Goal: Navigation & Orientation: Go to known website

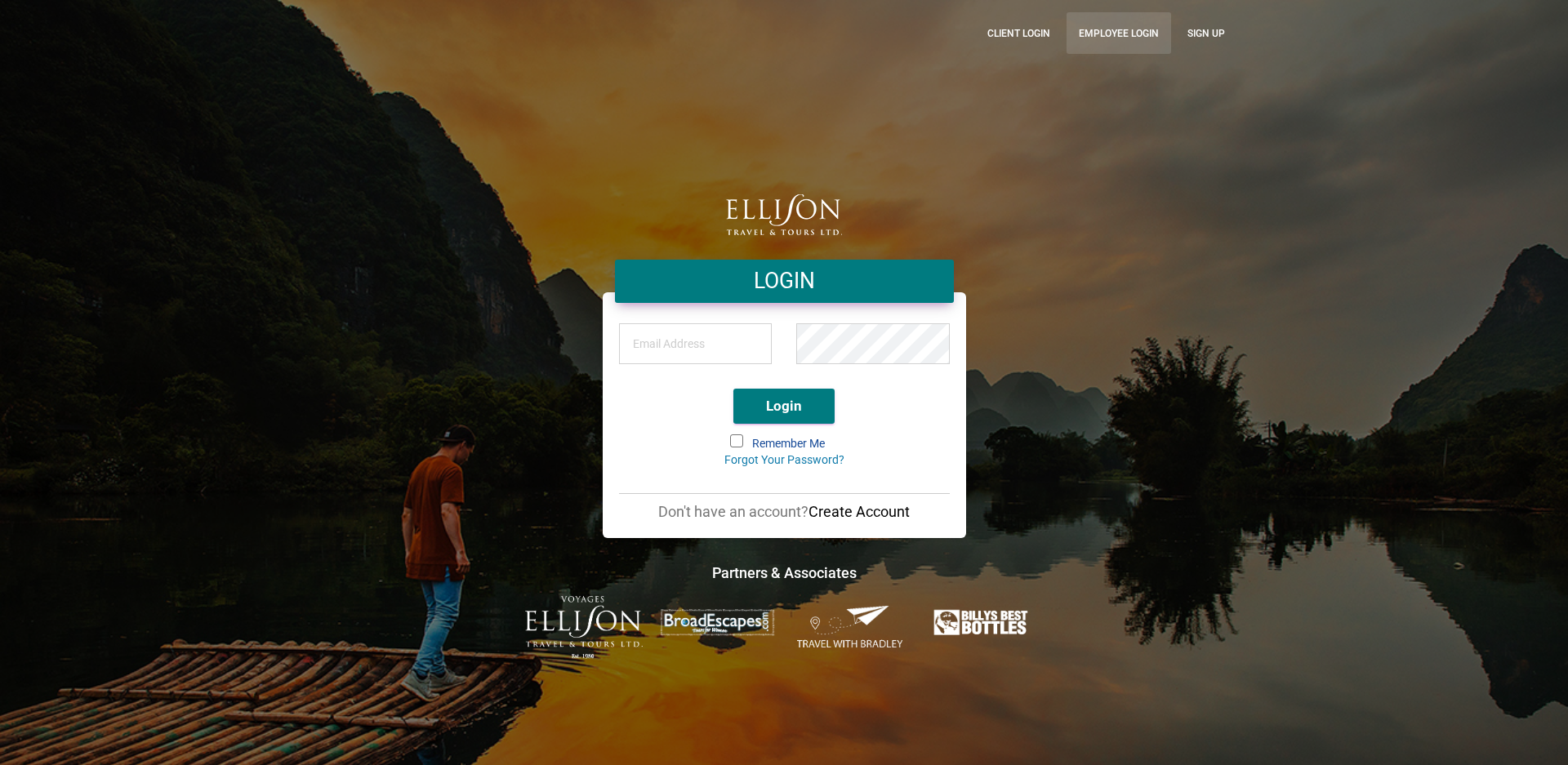
click at [1108, 30] on link "Employee Login" at bounding box center [1118, 33] width 105 height 41
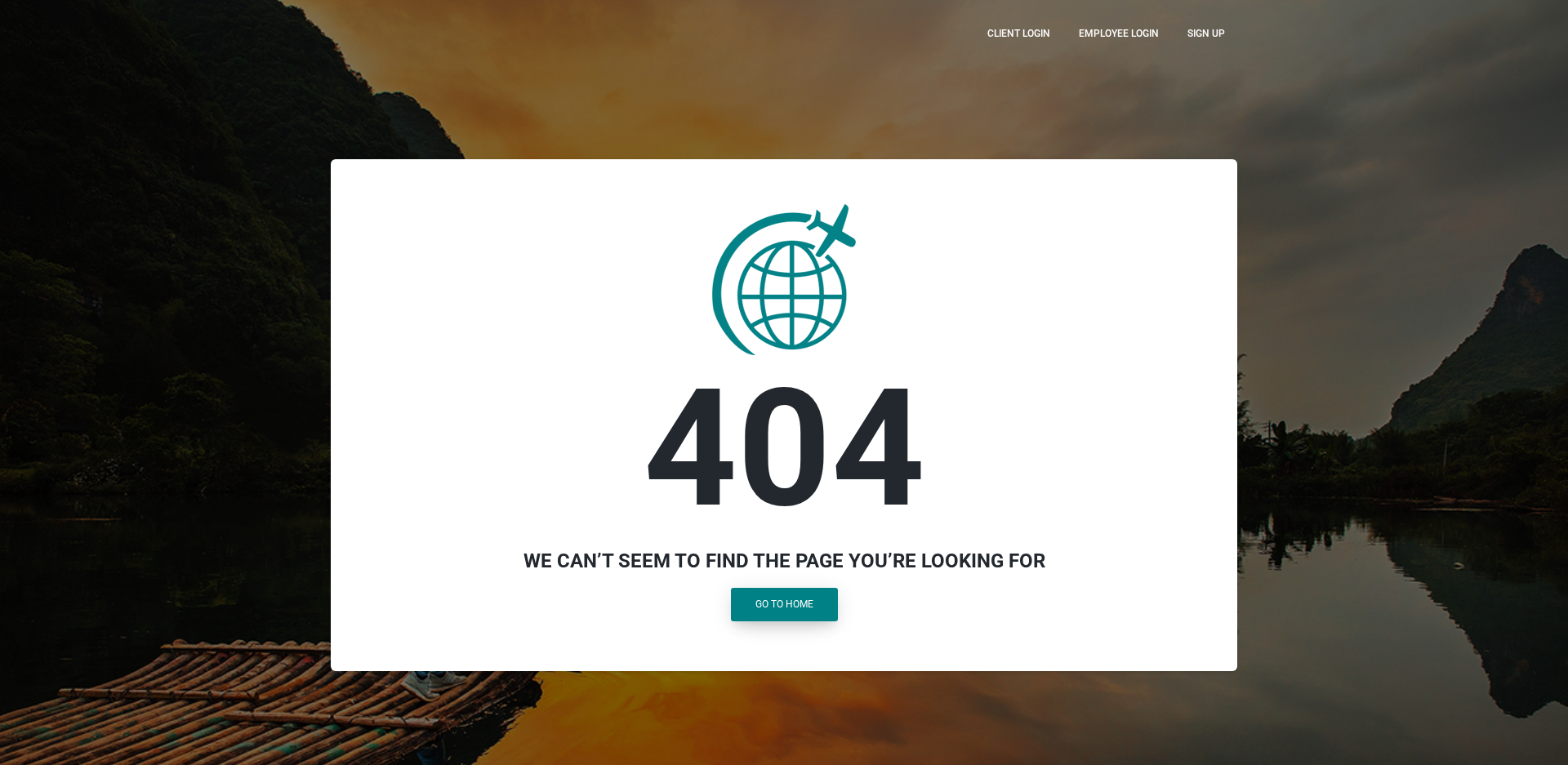
click at [789, 617] on link "Go to Home" at bounding box center [784, 605] width 107 height 33
click at [791, 603] on link "Go to Home" at bounding box center [784, 605] width 107 height 33
